Goal: Task Accomplishment & Management: Use online tool/utility

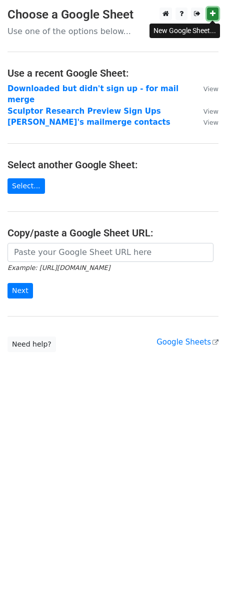
click at [214, 15] on icon at bounding box center [213, 13] width 6 height 7
click at [32, 178] on link "Select..." at bounding box center [27, 186] width 38 height 16
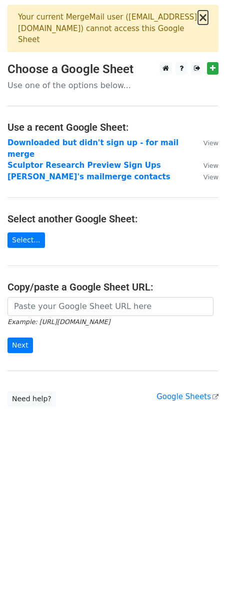
click at [203, 20] on button "×" at bounding box center [203, 18] width 10 height 12
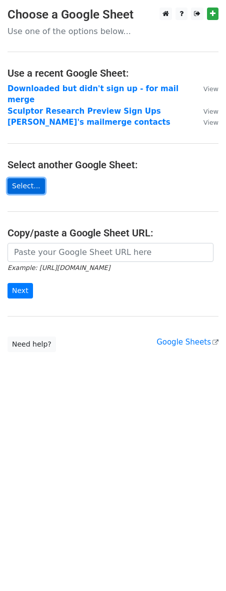
click at [31, 178] on link "Select..." at bounding box center [27, 186] width 38 height 16
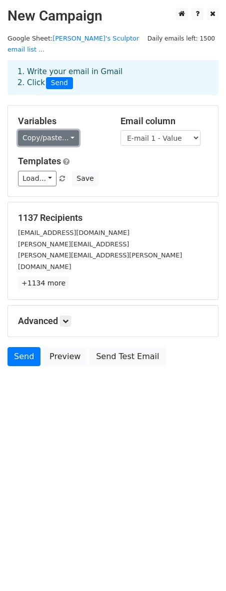
click at [60, 130] on link "Copy/paste..." at bounding box center [48, 138] width 61 height 16
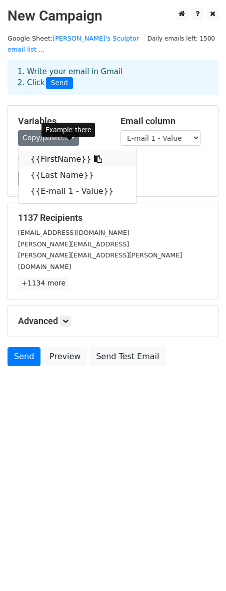
click at [94, 155] on icon at bounding box center [98, 159] width 8 height 8
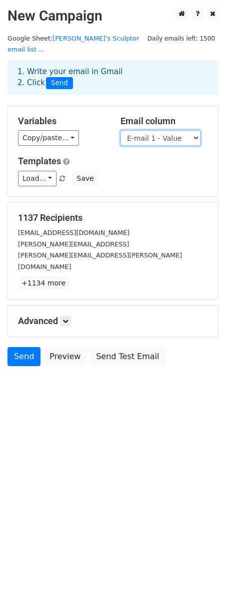
click at [164, 130] on select "FirstName Last Name E-mail 1 - Value" at bounding box center [161, 138] width 80 height 16
select select "FirstName"
click at [121, 130] on select "FirstName Last Name E-mail 1 - Value" at bounding box center [161, 138] width 80 height 16
click at [152, 130] on select "FirstName Last Name E-mail 1 - Value" at bounding box center [161, 138] width 80 height 16
click at [42, 171] on link "Load..." at bounding box center [37, 179] width 39 height 16
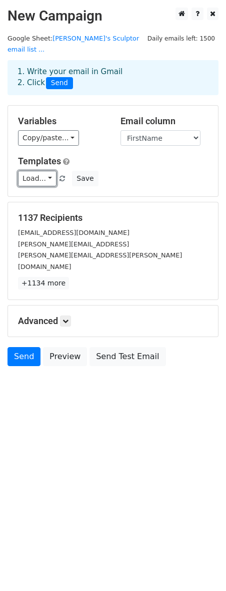
click at [48, 171] on link "Load..." at bounding box center [37, 179] width 39 height 16
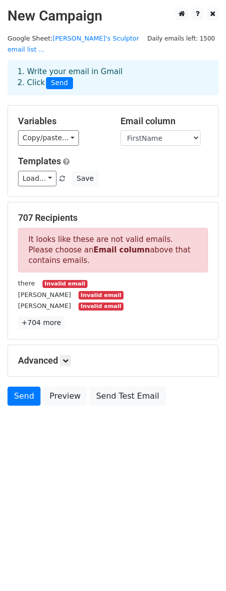
click at [97, 130] on div "Copy/paste... {{FirstName}} {{Last Name}} {{E-mail 1 - Value}}" at bounding box center [62, 138] width 88 height 16
click at [182, 15] on icon at bounding box center [182, 13] width 7 height 7
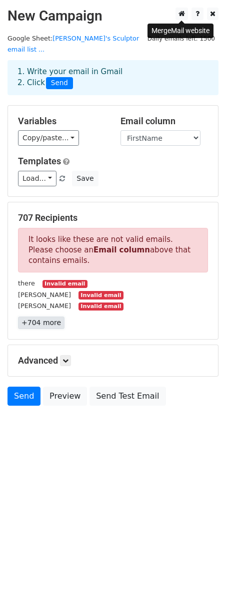
click at [36, 317] on link "+704 more" at bounding box center [41, 323] width 47 height 13
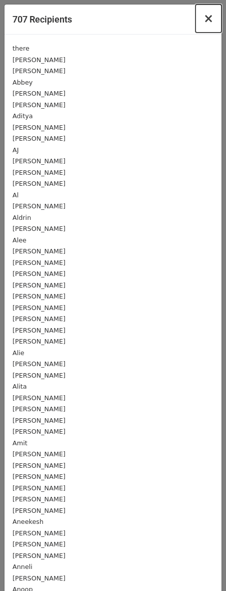
click at [212, 21] on span "×" at bounding box center [209, 19] width 10 height 14
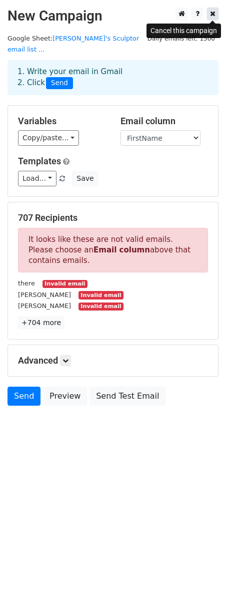
click at [210, 14] on icon at bounding box center [213, 13] width 6 height 7
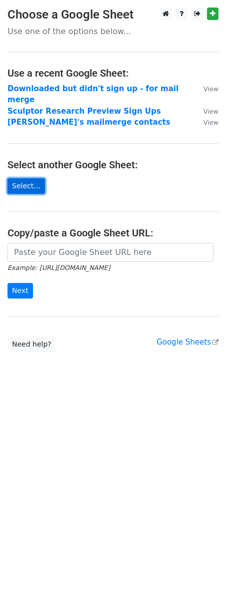
click at [25, 178] on link "Select..." at bounding box center [27, 186] width 38 height 16
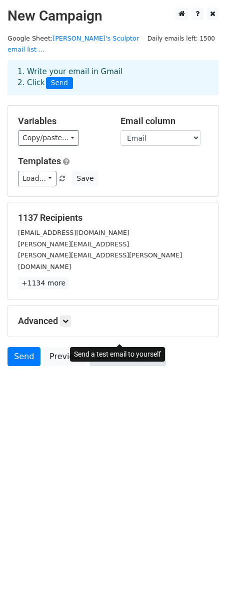
click at [123, 347] on link "Send Test Email" at bounding box center [128, 356] width 76 height 19
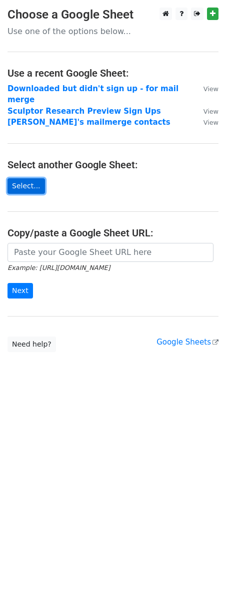
click at [28, 178] on link "Select..." at bounding box center [27, 186] width 38 height 16
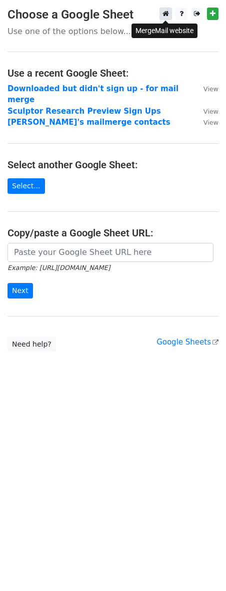
click at [164, 17] on icon at bounding box center [166, 13] width 7 height 7
click at [23, 178] on link "Select..." at bounding box center [27, 186] width 38 height 16
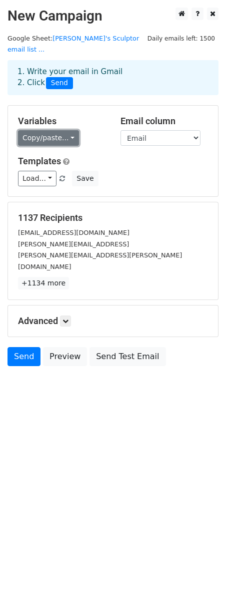
click at [68, 130] on link "Copy/paste..." at bounding box center [48, 138] width 61 height 16
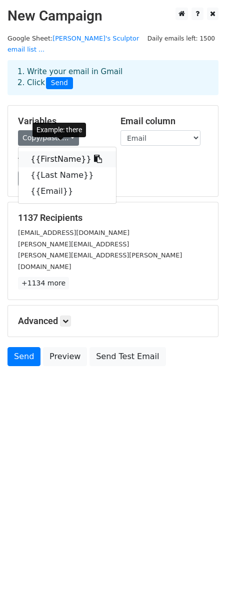
click at [94, 155] on icon at bounding box center [98, 159] width 8 height 8
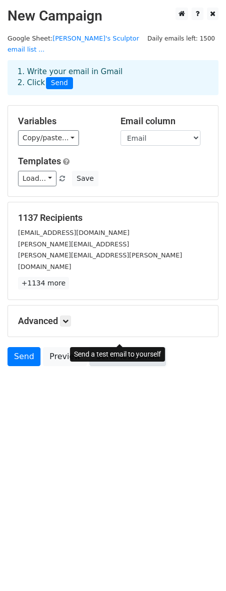
click at [122, 347] on link "Send Test Email" at bounding box center [128, 356] width 76 height 19
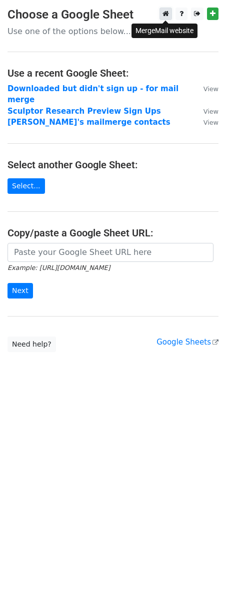
click at [167, 16] on icon at bounding box center [166, 13] width 7 height 7
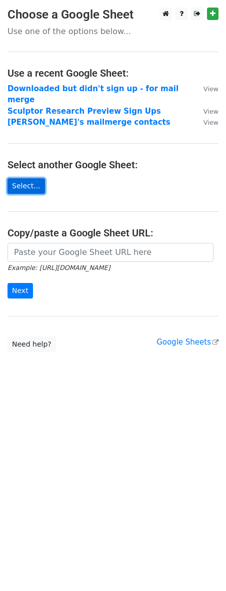
click at [34, 178] on link "Select..." at bounding box center [27, 186] width 38 height 16
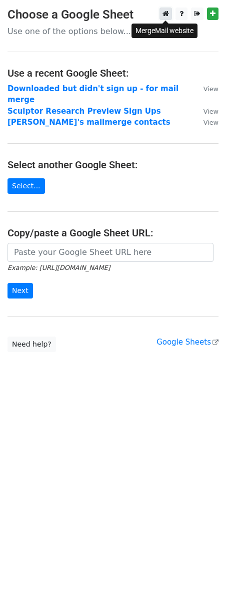
click at [167, 15] on icon at bounding box center [166, 13] width 7 height 7
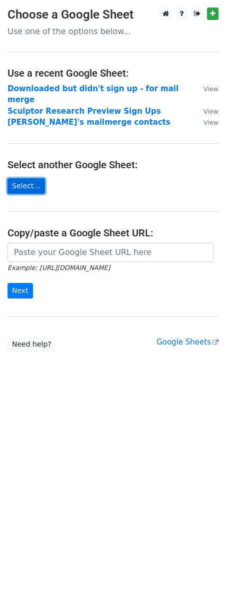
click at [28, 178] on link "Select..." at bounding box center [27, 186] width 38 height 16
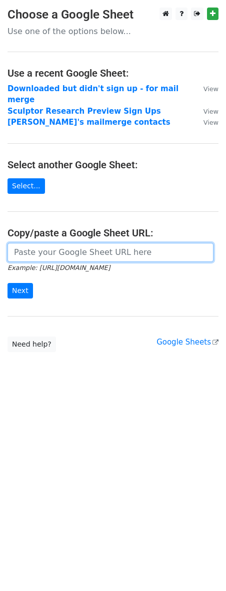
click at [36, 243] on input "url" at bounding box center [111, 252] width 206 height 19
paste input "[URL][DOMAIN_NAME]"
type input "[URL][DOMAIN_NAME]"
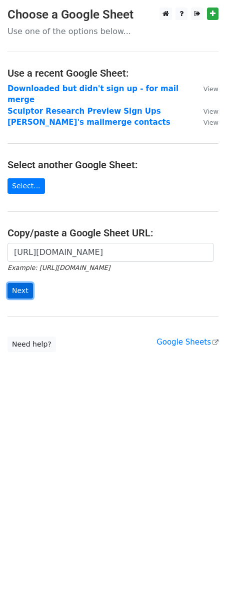
scroll to position [0, 0]
click at [24, 283] on input "Next" at bounding box center [21, 291] width 26 height 16
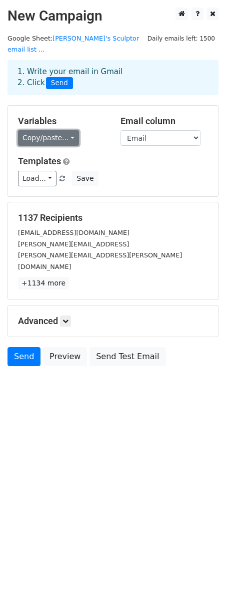
click at [55, 130] on link "Copy/paste..." at bounding box center [48, 138] width 61 height 16
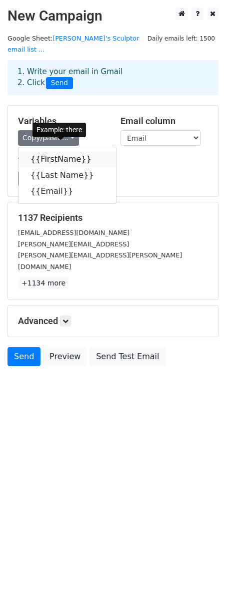
drag, startPoint x: 85, startPoint y: 149, endPoint x: 37, endPoint y: 159, distance: 49.2
click at [94, 155] on icon at bounding box center [98, 159] width 8 height 8
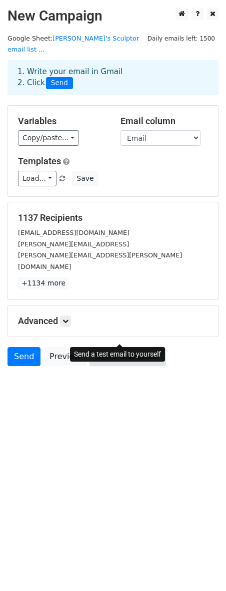
click at [109, 347] on link "Send Test Email" at bounding box center [128, 356] width 76 height 19
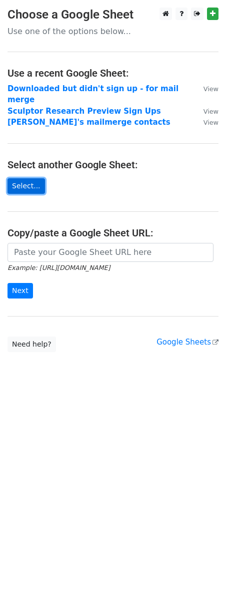
click at [33, 178] on link "Select..." at bounding box center [27, 186] width 38 height 16
